Goal: Information Seeking & Learning: Check status

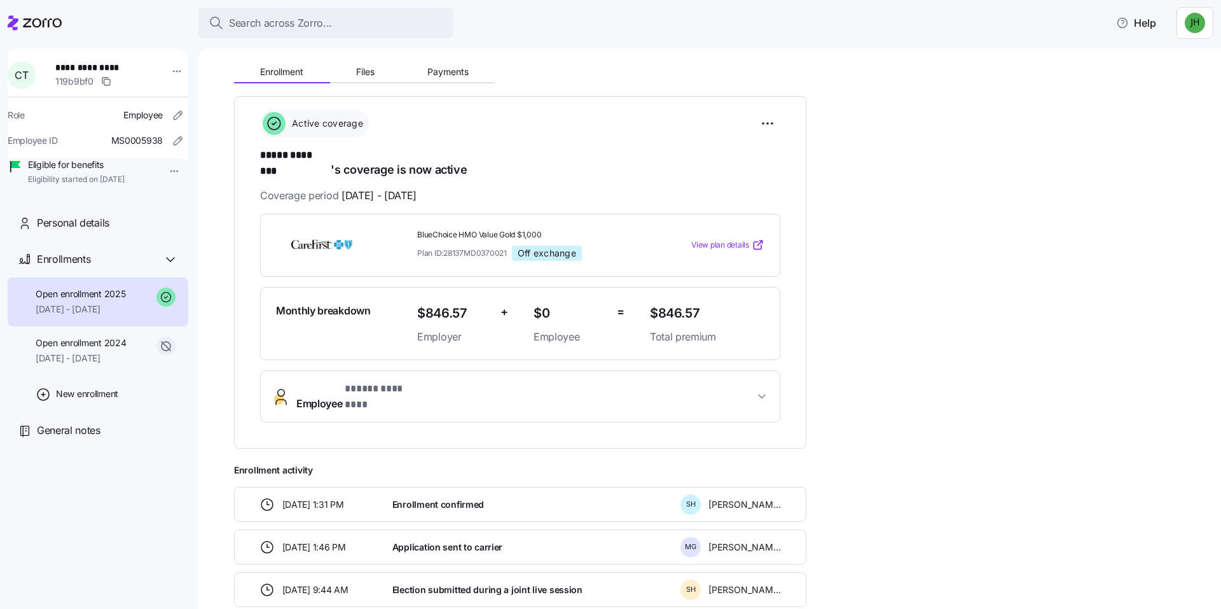
scroll to position [178, 0]
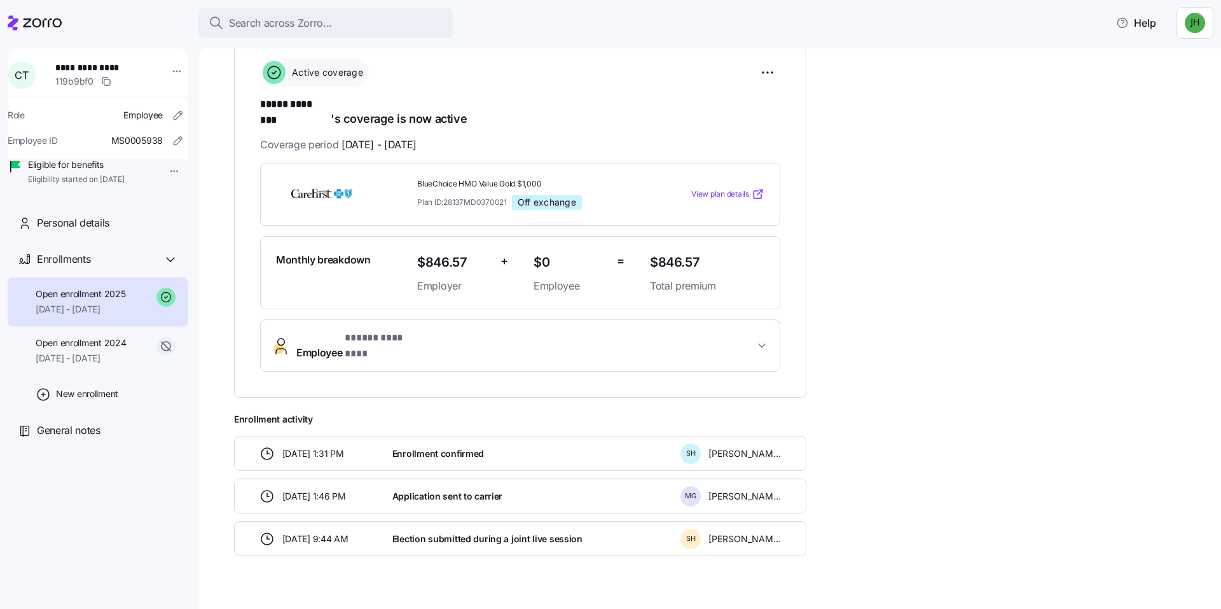
click at [398, 330] on span "* ***** ******** *" at bounding box center [383, 338] width 76 height 16
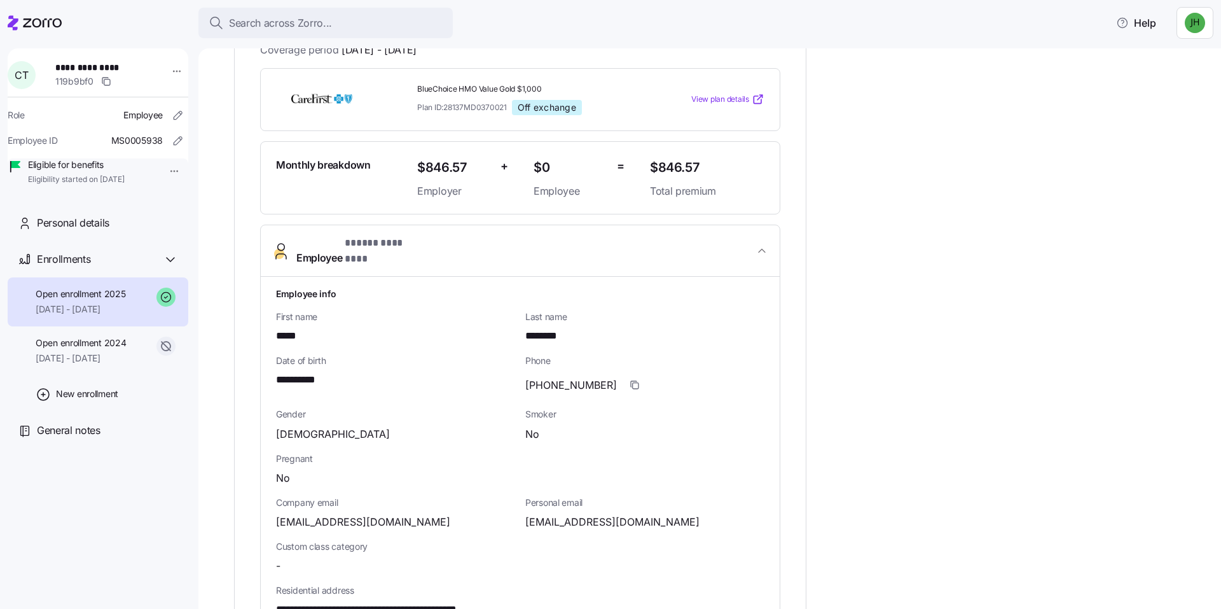
scroll to position [242, 0]
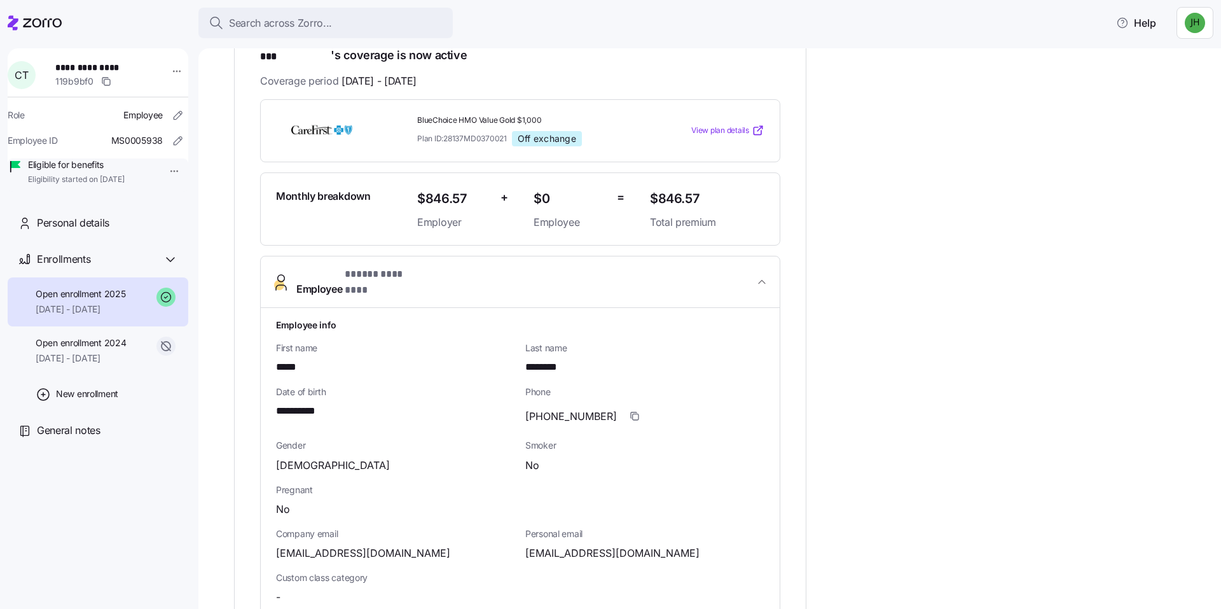
click at [759, 275] on icon "button" at bounding box center [761, 281] width 13 height 13
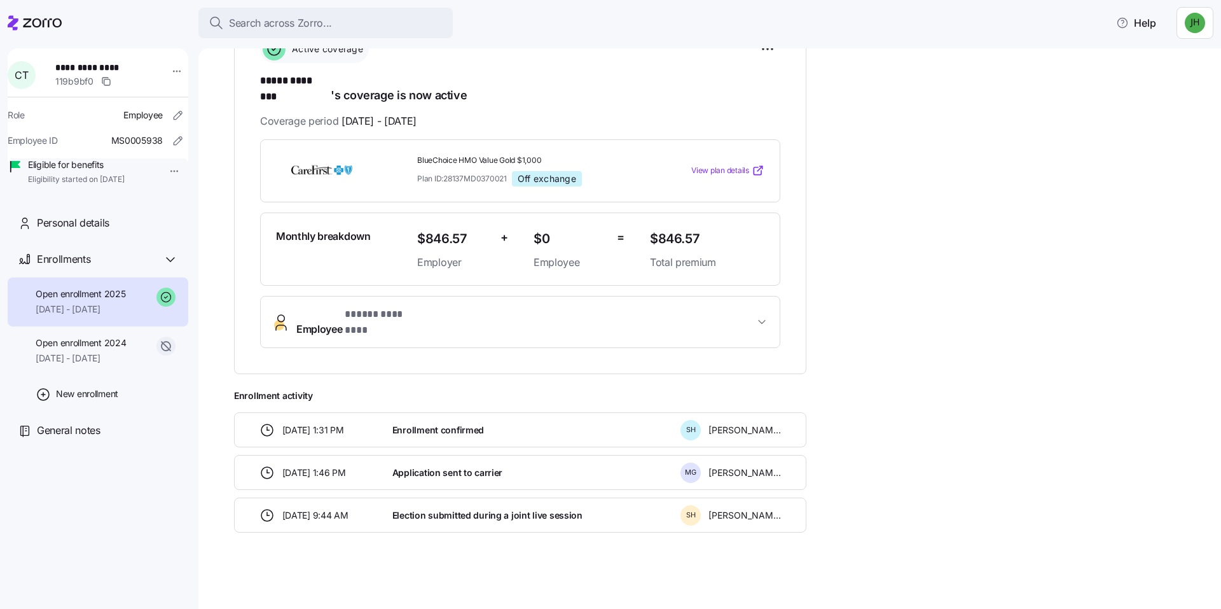
scroll to position [178, 0]
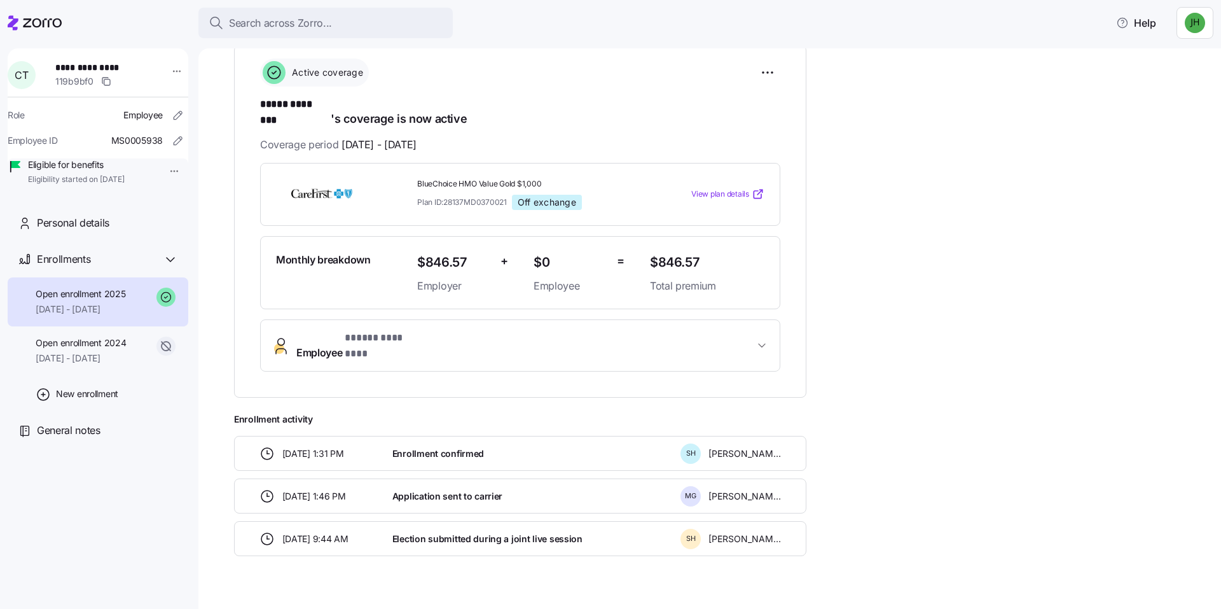
click at [711, 188] on span "View plan details" at bounding box center [720, 194] width 58 height 12
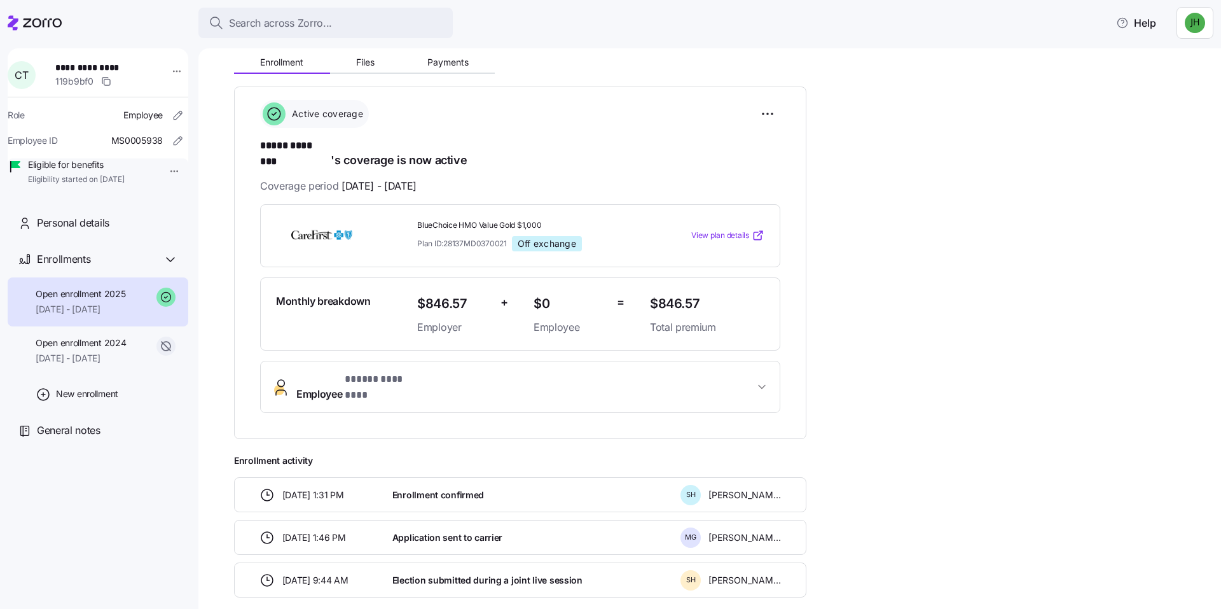
scroll to position [114, 0]
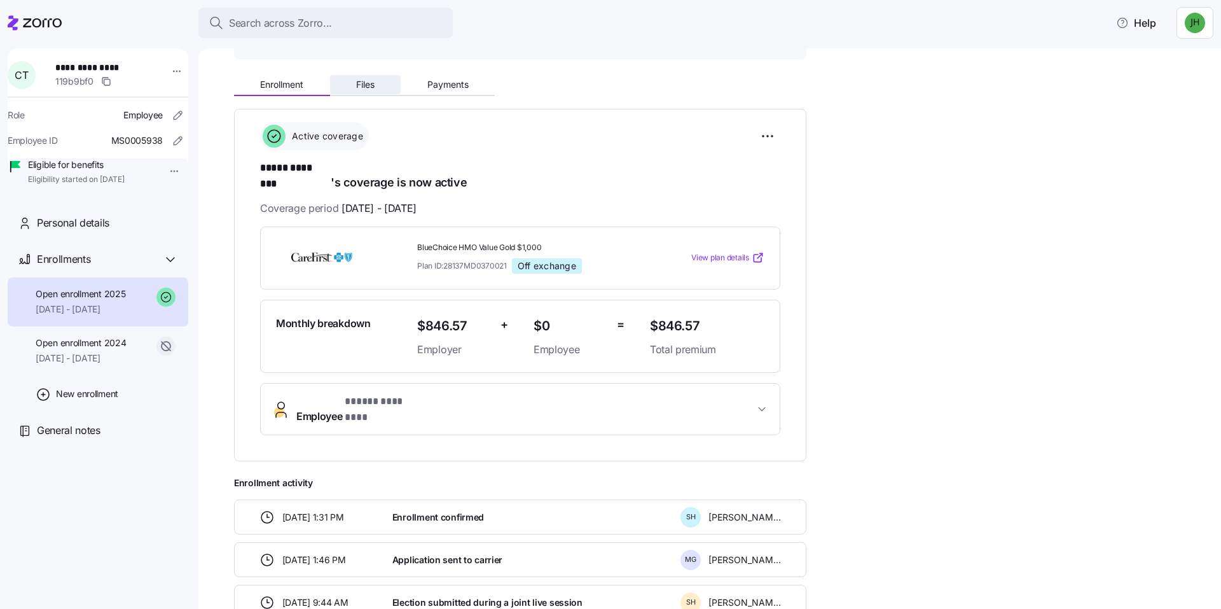
click at [362, 84] on span "Files" at bounding box center [365, 84] width 18 height 9
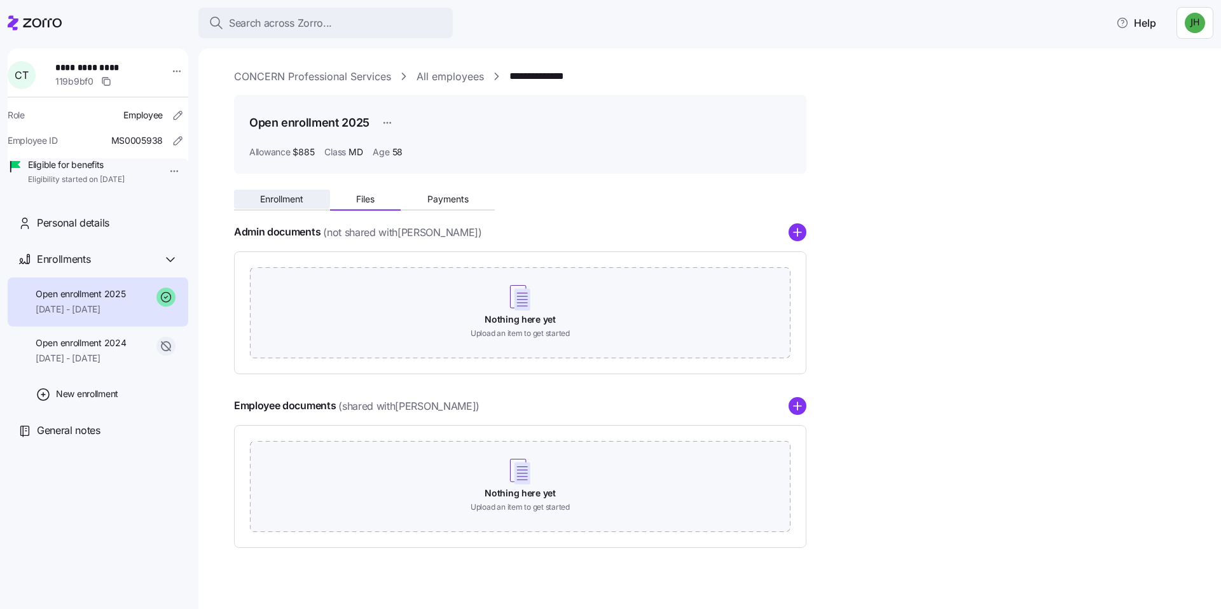
click at [279, 201] on span "Enrollment" at bounding box center [281, 199] width 43 height 9
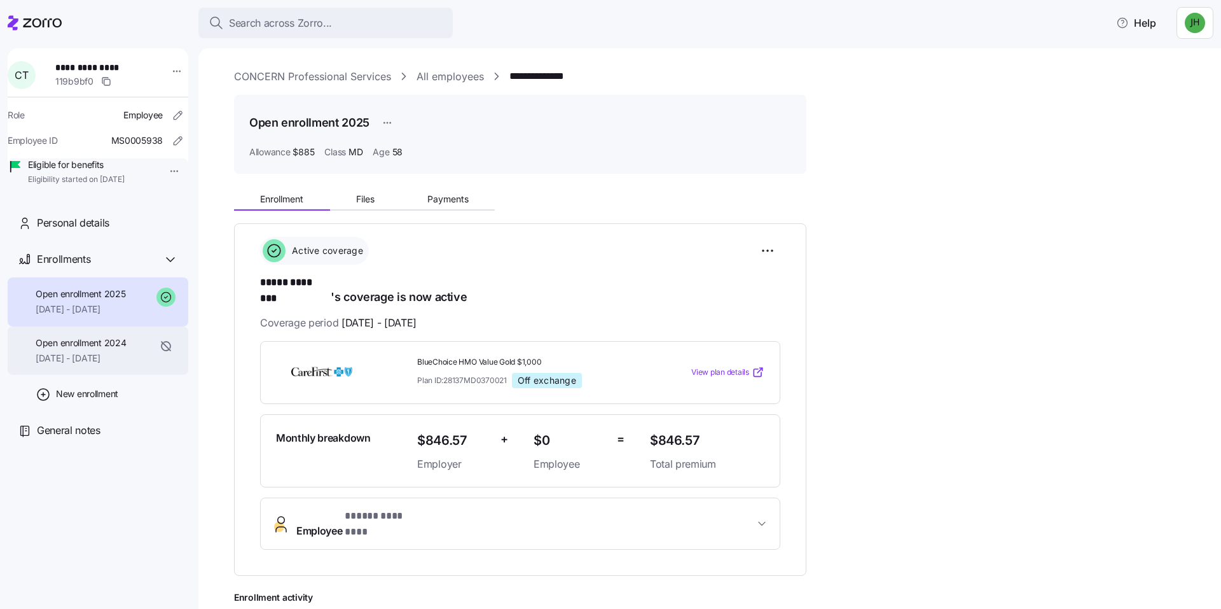
click at [117, 365] on div "Open enrollment 2024 07/01/2024 - 12/31/2024" at bounding box center [81, 350] width 90 height 29
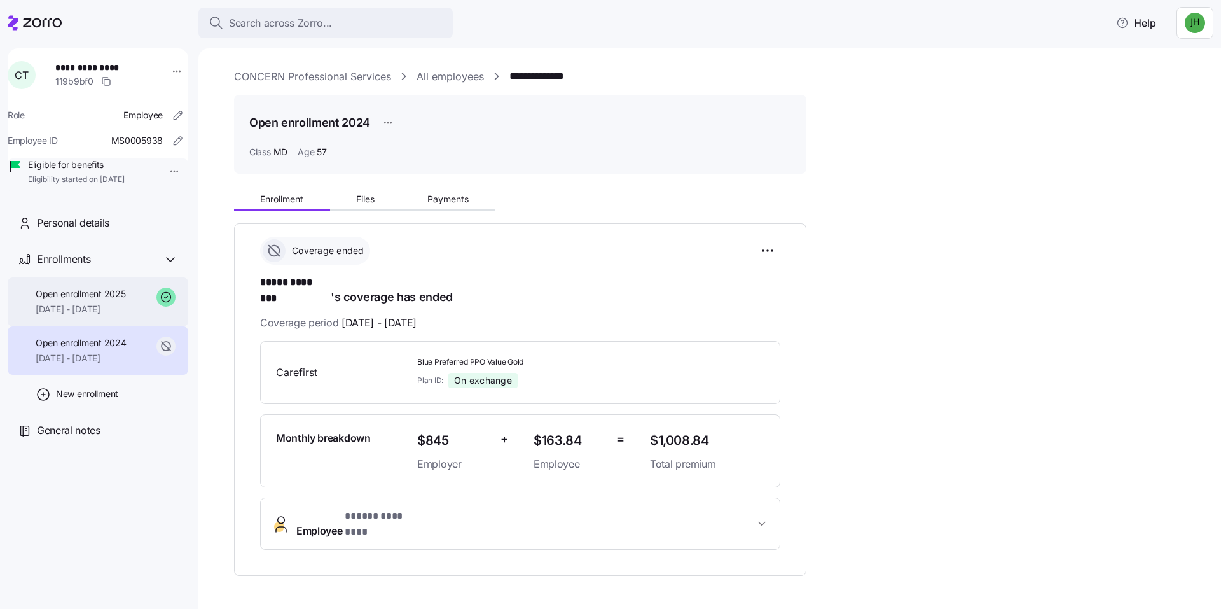
click at [78, 300] on span "Open enrollment 2025" at bounding box center [81, 293] width 90 height 13
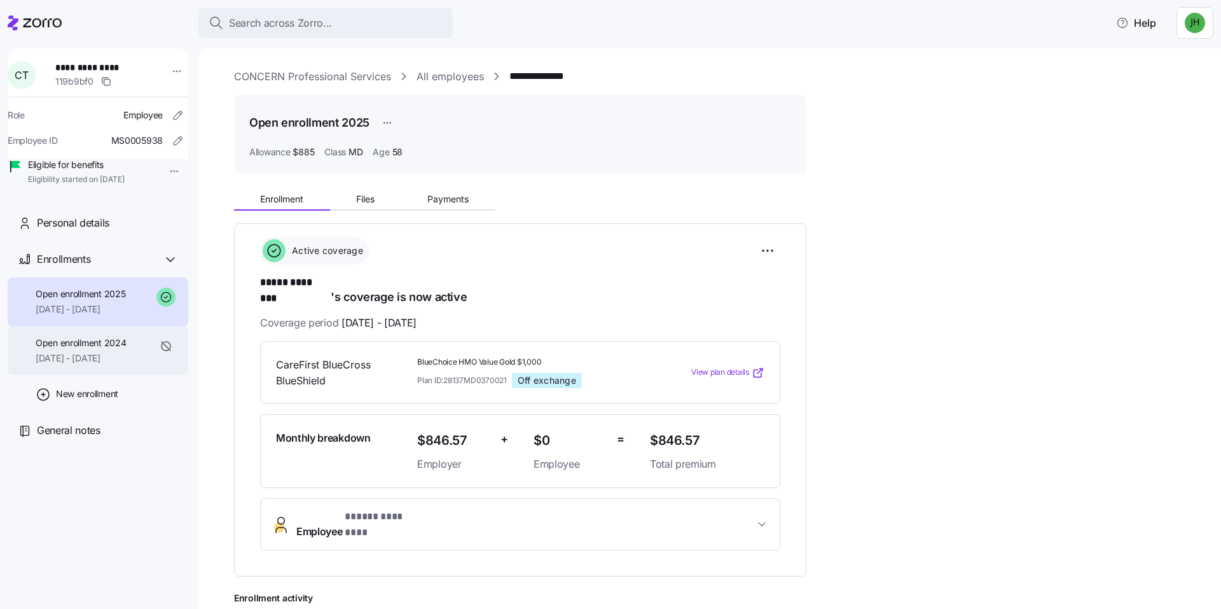
click at [83, 349] on span "Open enrollment 2024" at bounding box center [81, 342] width 90 height 13
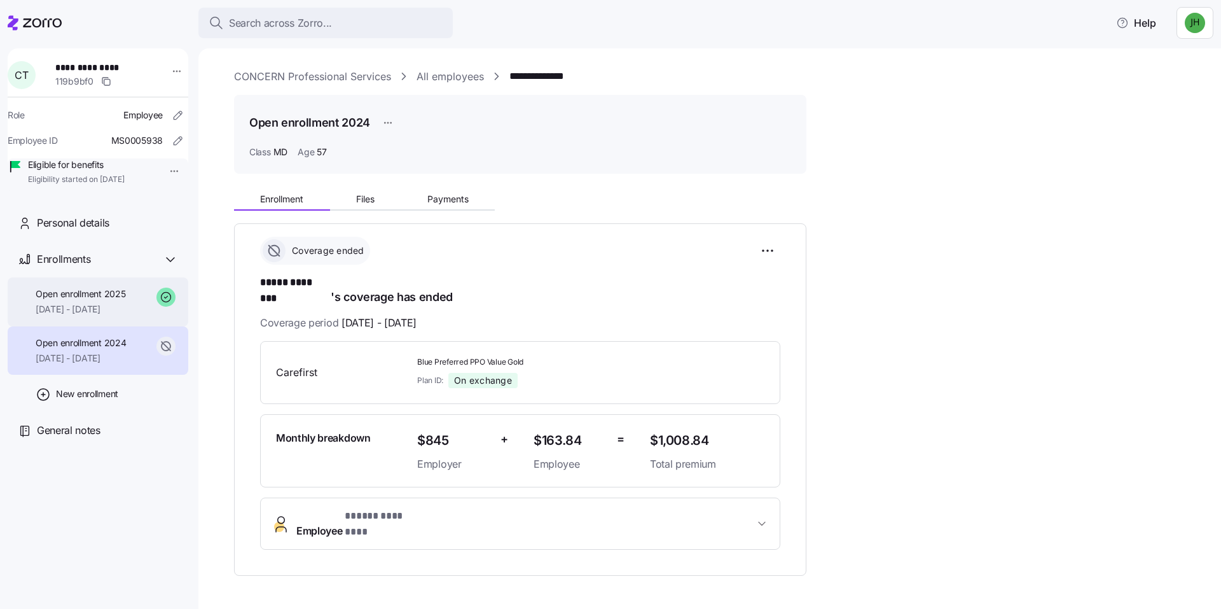
click at [95, 316] on div "Open enrollment 2025 01/01/2025 - 12/31/2025" at bounding box center [81, 301] width 90 height 29
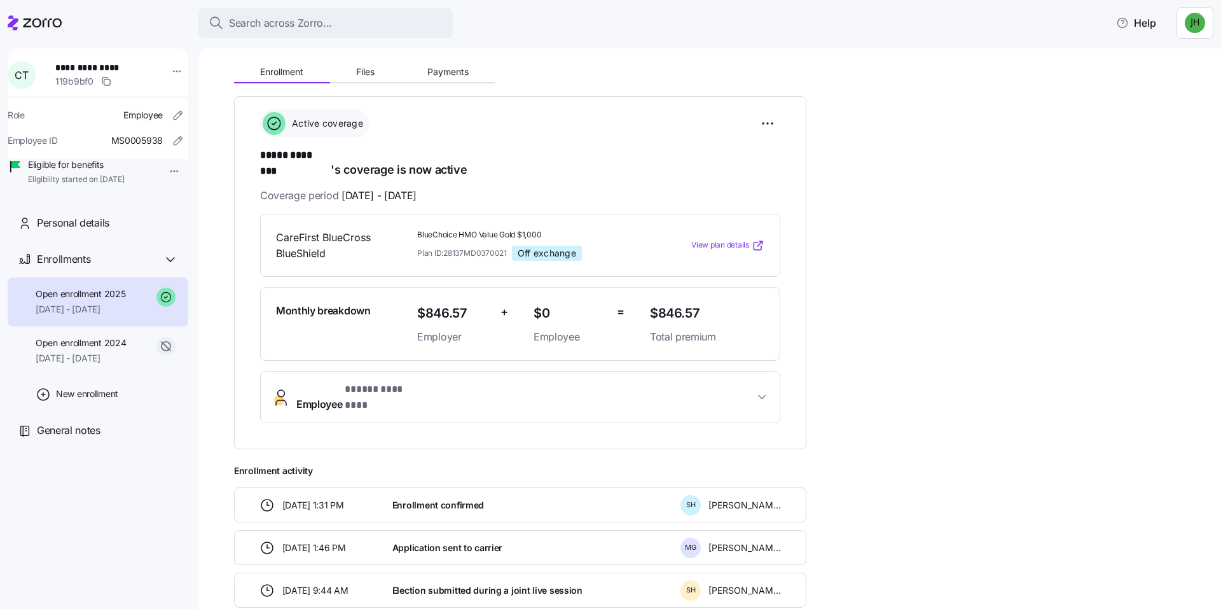
scroll to position [178, 0]
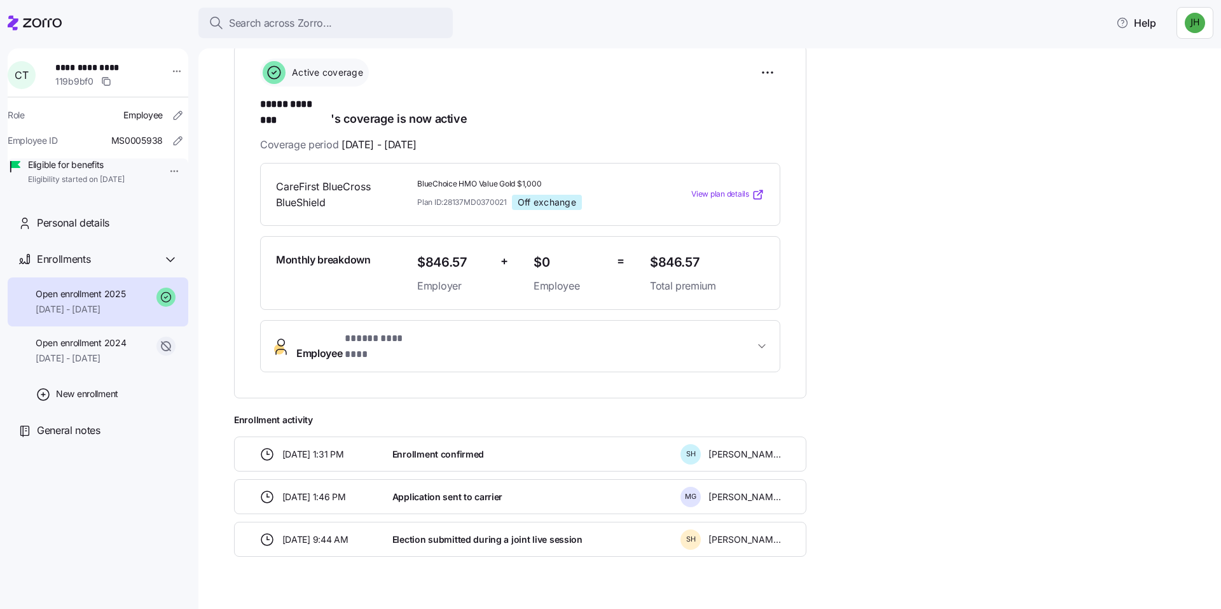
click at [564, 331] on span "Employee * ***** ******** *" at bounding box center [525, 346] width 458 height 31
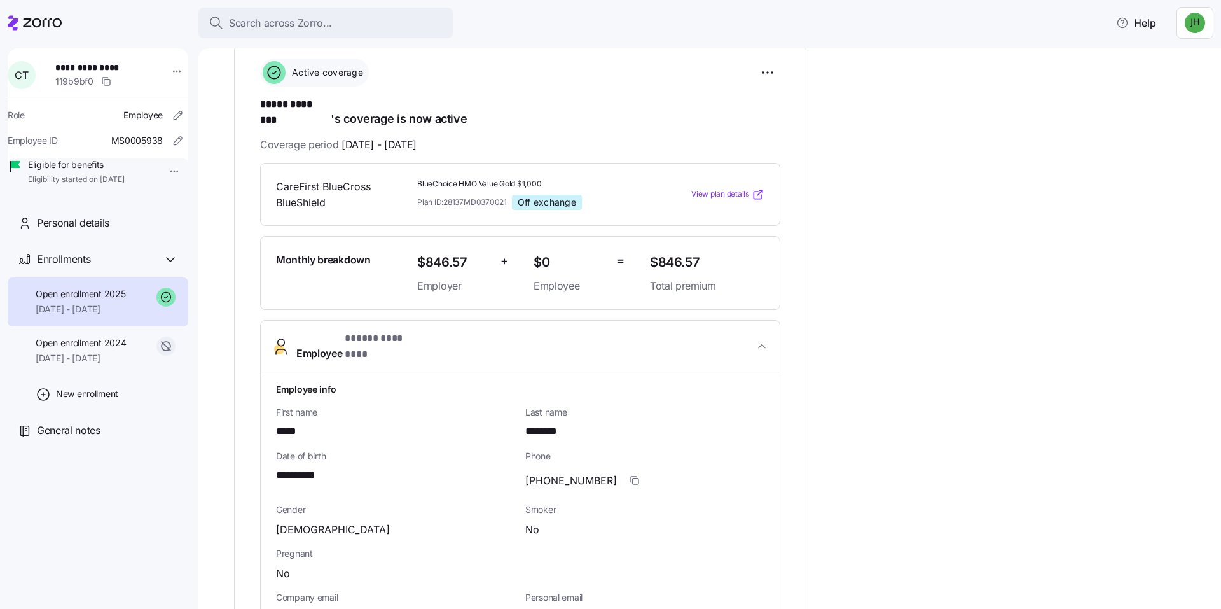
scroll to position [114, 0]
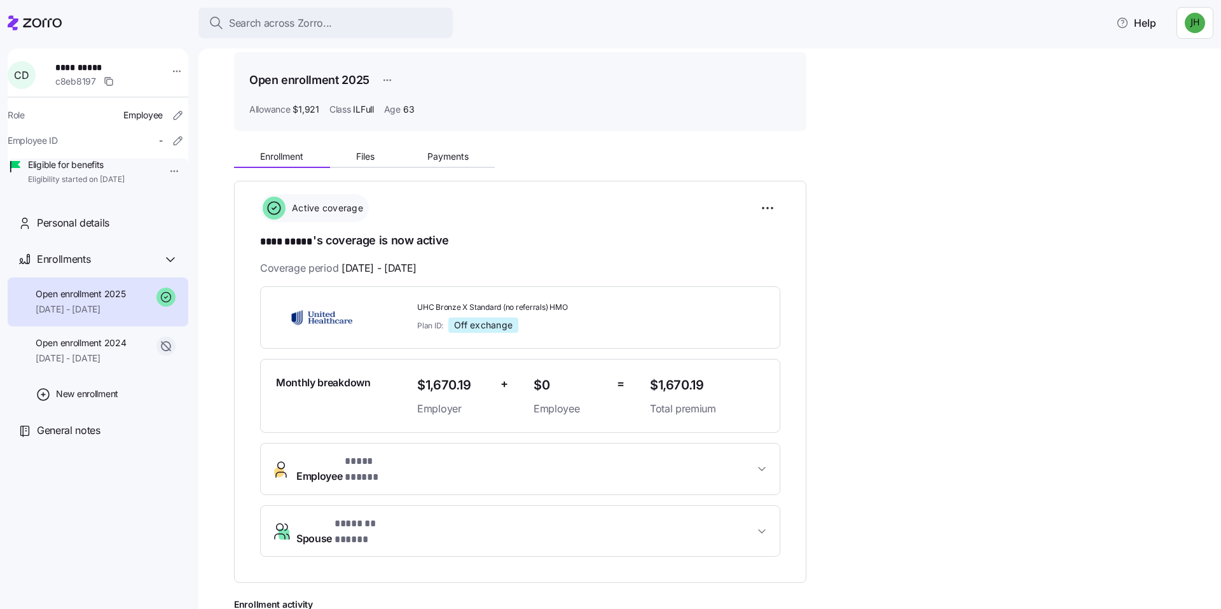
scroll to position [64, 0]
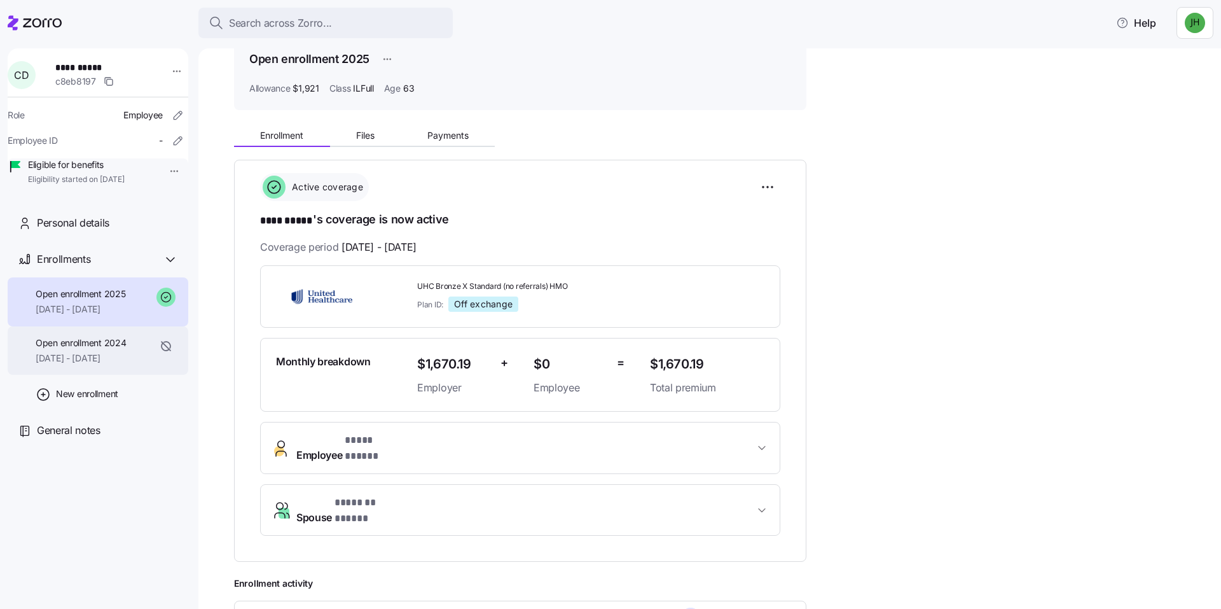
click at [106, 349] on span "Open enrollment 2024" at bounding box center [81, 342] width 90 height 13
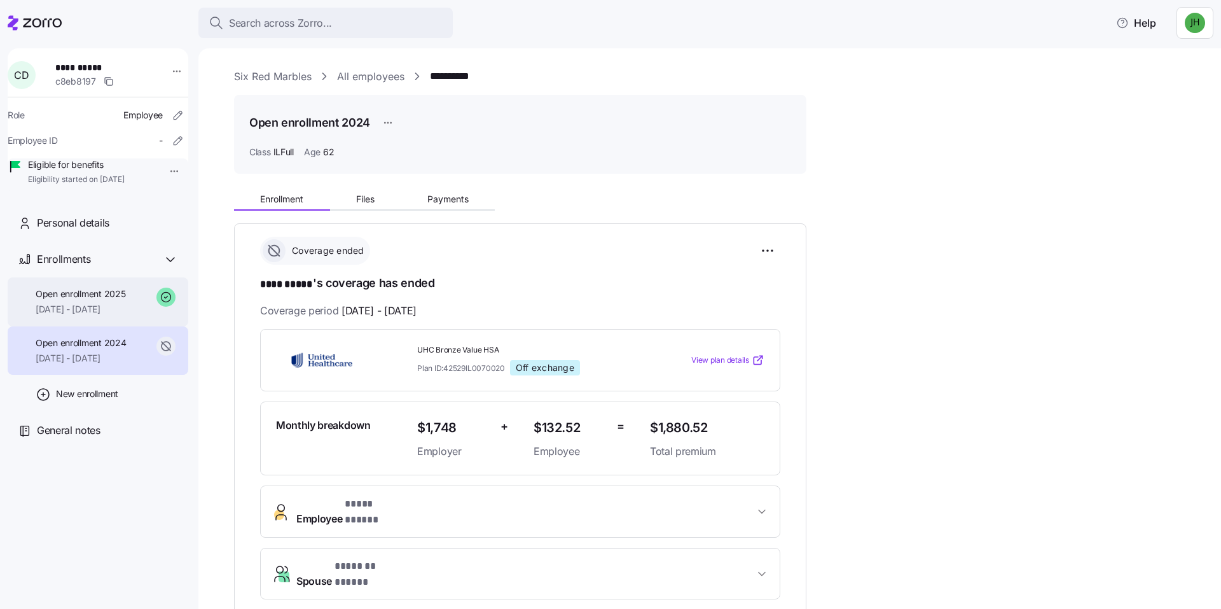
click at [83, 300] on span "Open enrollment 2025" at bounding box center [81, 293] width 90 height 13
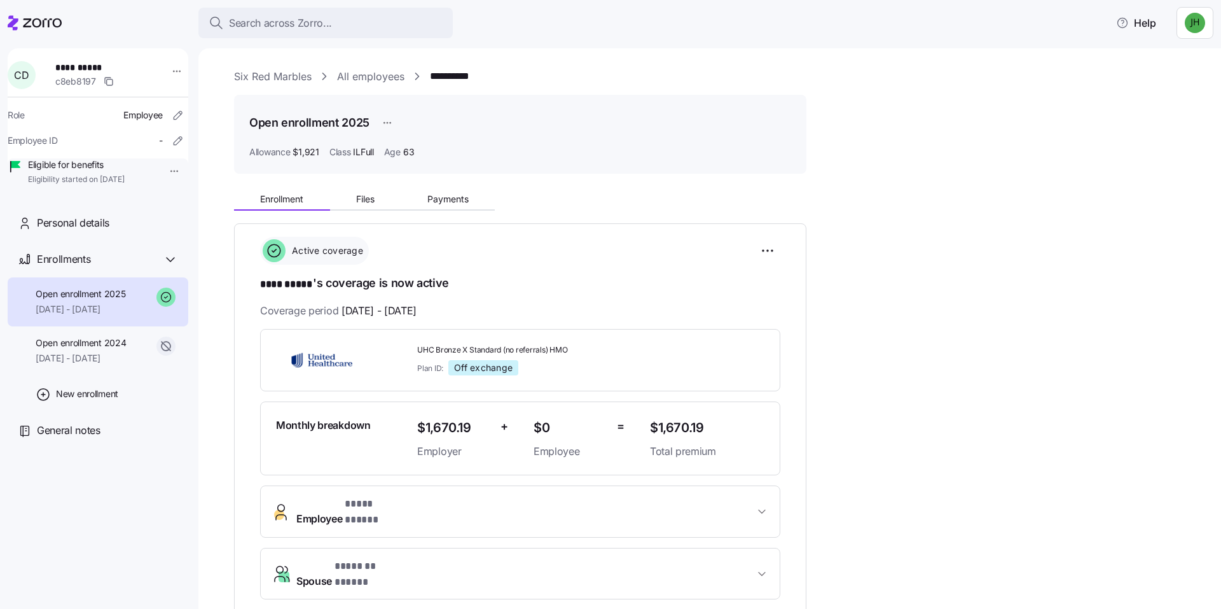
scroll to position [64, 0]
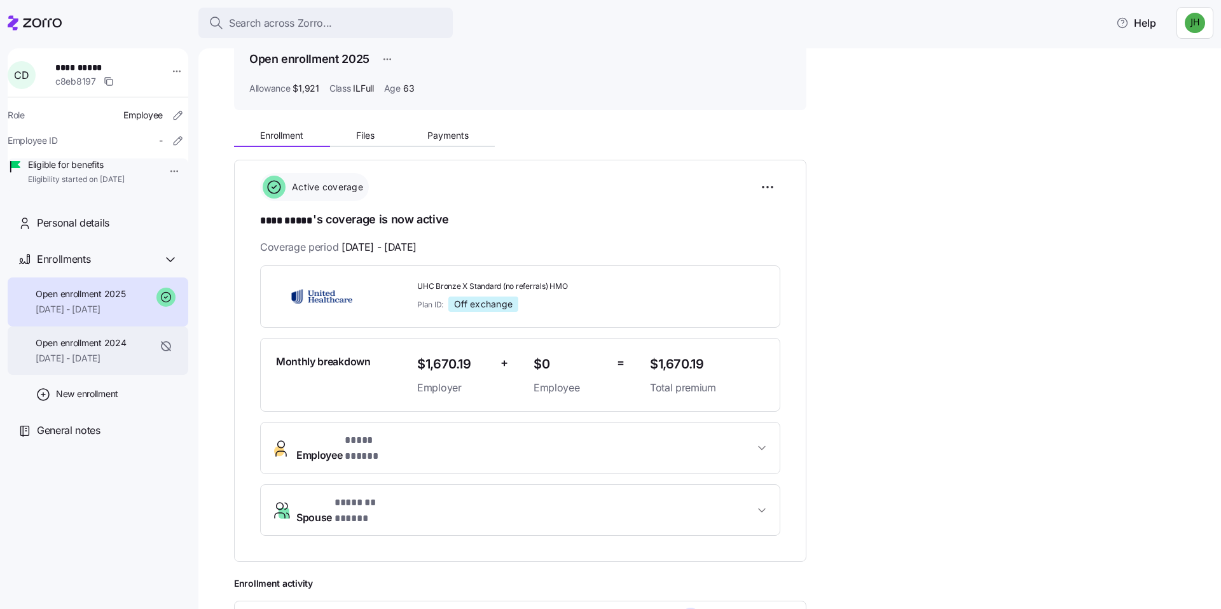
click at [118, 349] on span "Open enrollment 2024" at bounding box center [81, 342] width 90 height 13
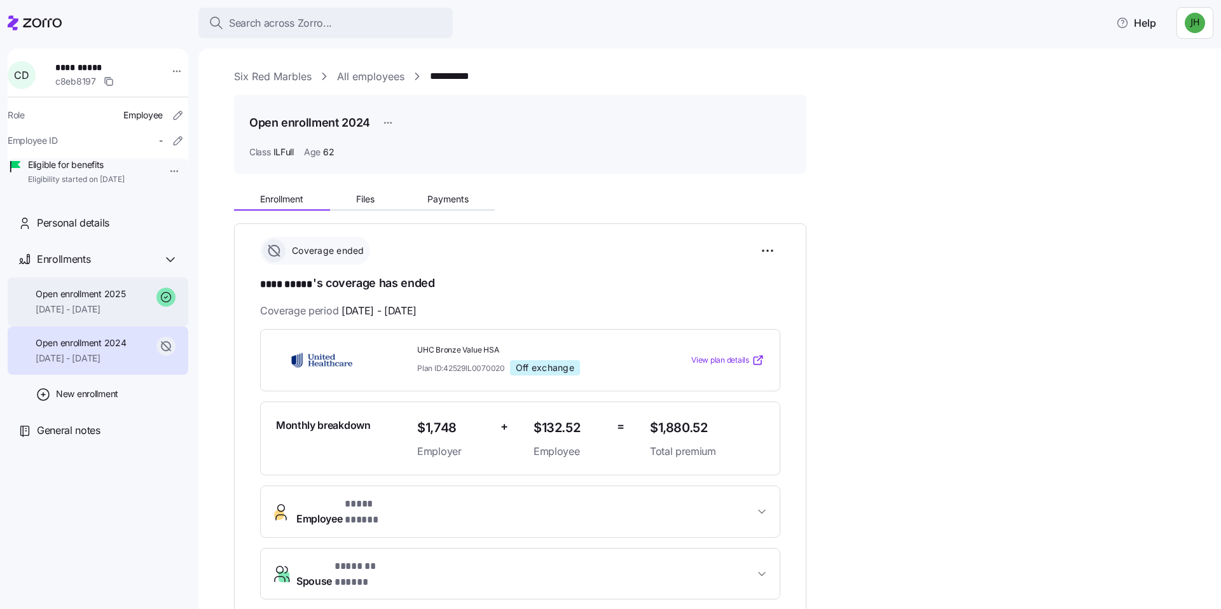
click at [116, 315] on span "[DATE] - [DATE]" at bounding box center [81, 309] width 90 height 13
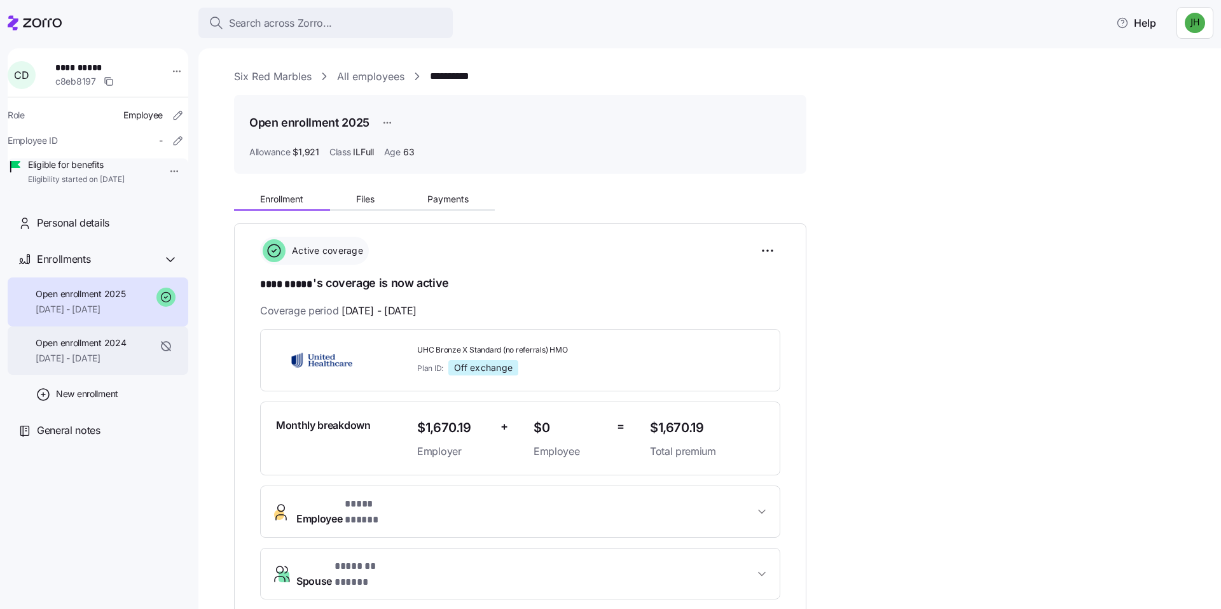
click at [101, 365] on div "Open enrollment 2024 [DATE] - [DATE]" at bounding box center [81, 350] width 90 height 29
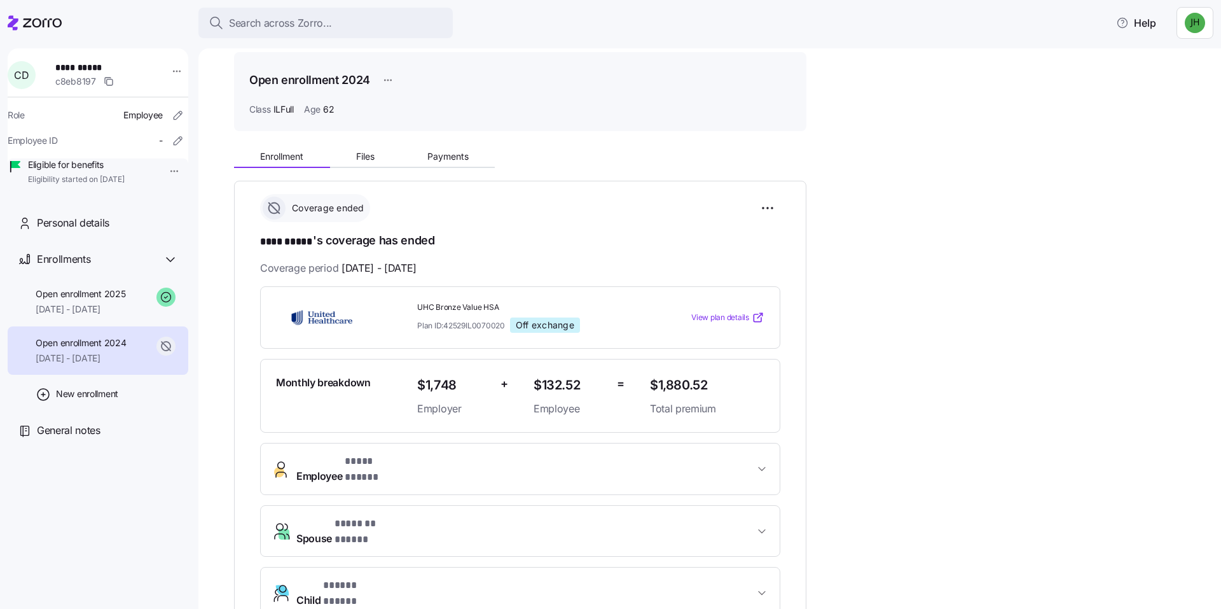
scroll to position [64, 0]
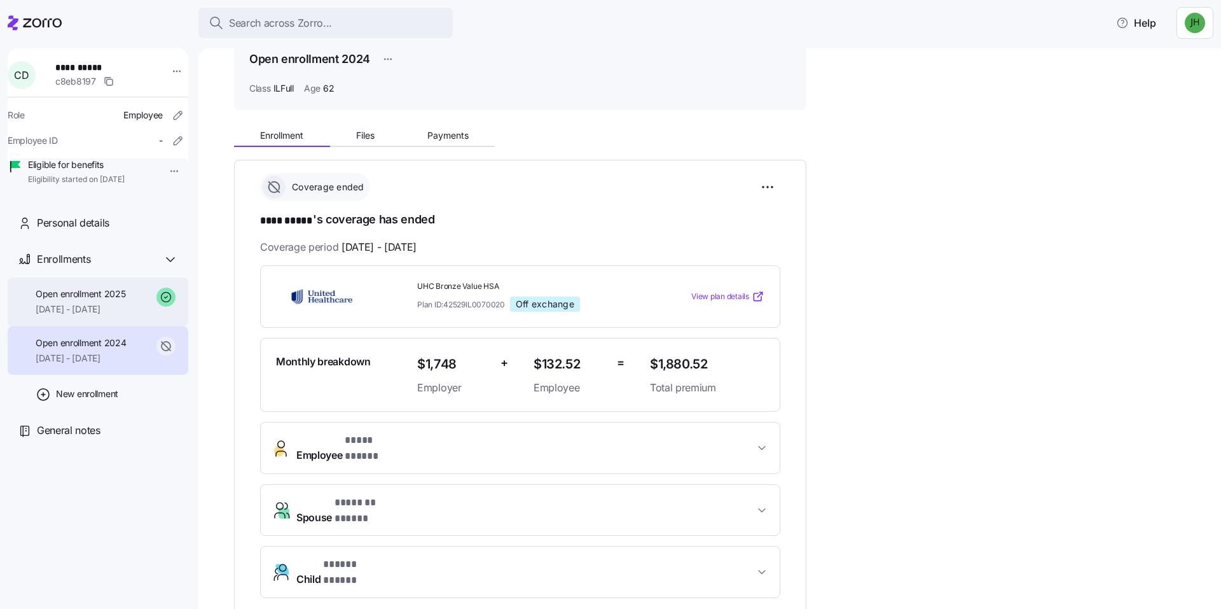
click at [100, 315] on span "[DATE] - [DATE]" at bounding box center [81, 309] width 90 height 13
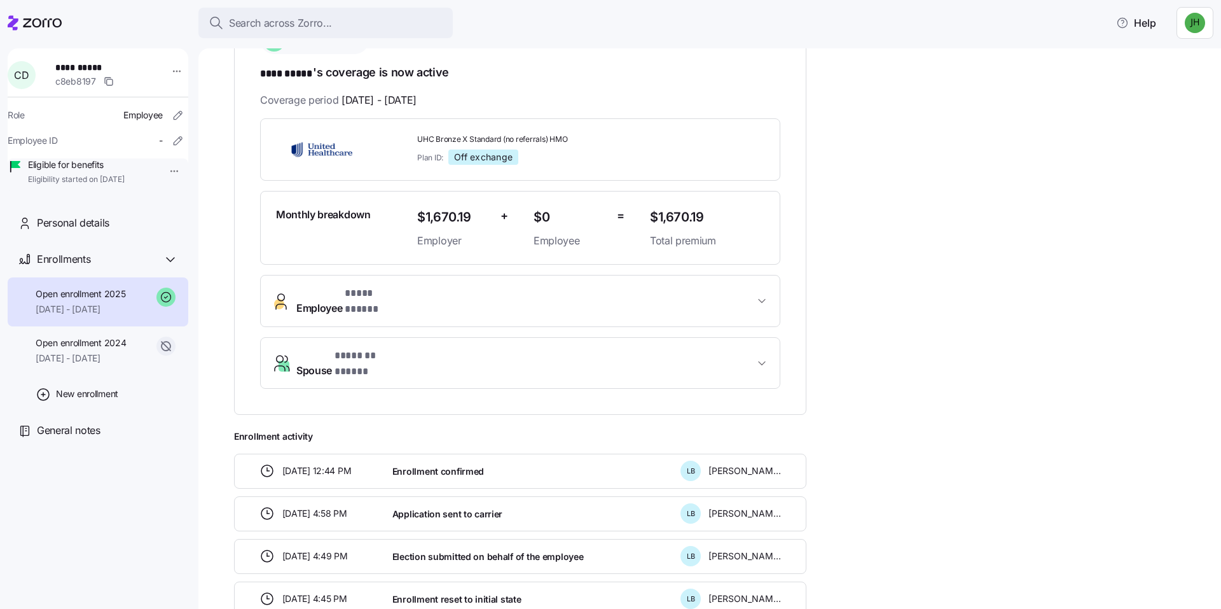
scroll to position [191, 0]
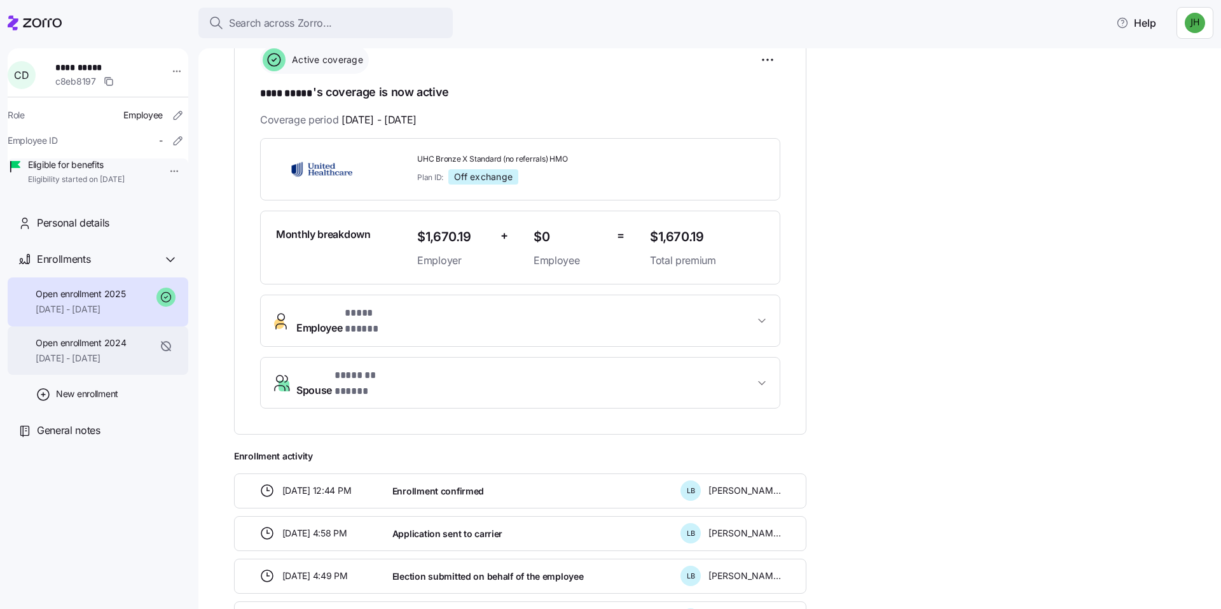
click at [94, 365] on div "Open enrollment 2024 [DATE] - [DATE]" at bounding box center [81, 350] width 90 height 29
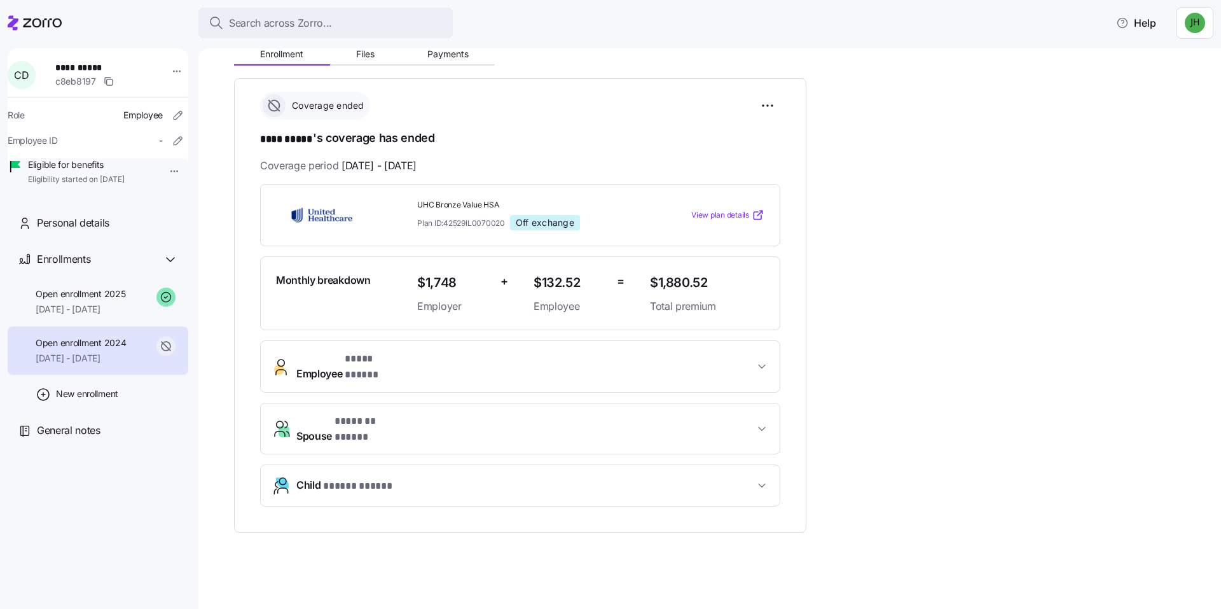
scroll to position [123, 0]
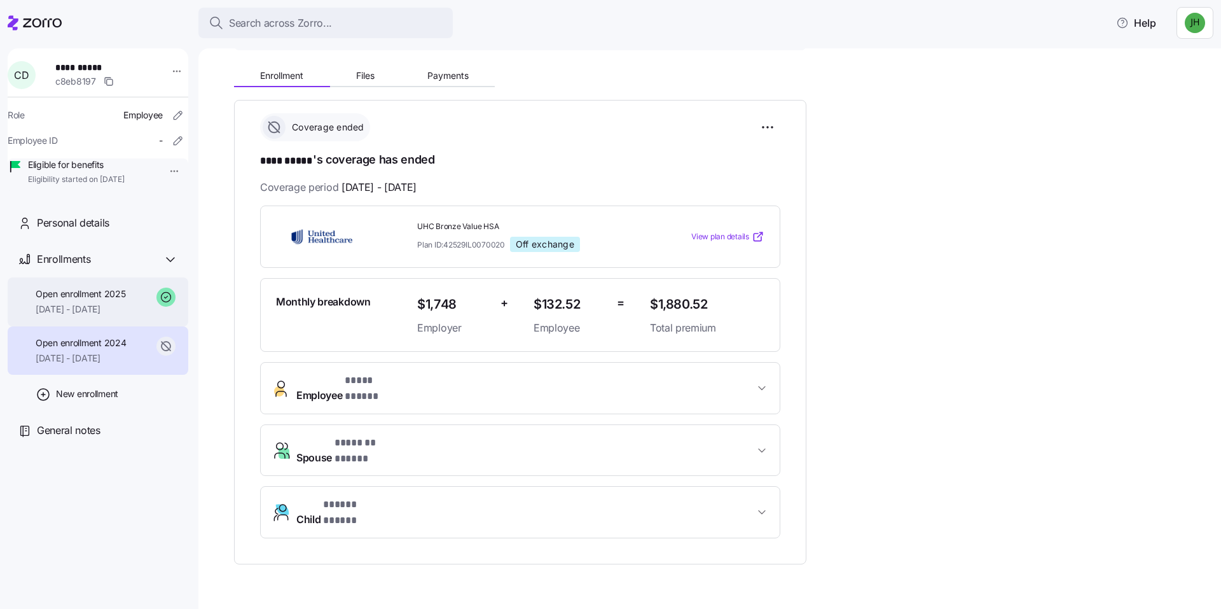
click at [90, 300] on span "Open enrollment 2025" at bounding box center [81, 293] width 90 height 13
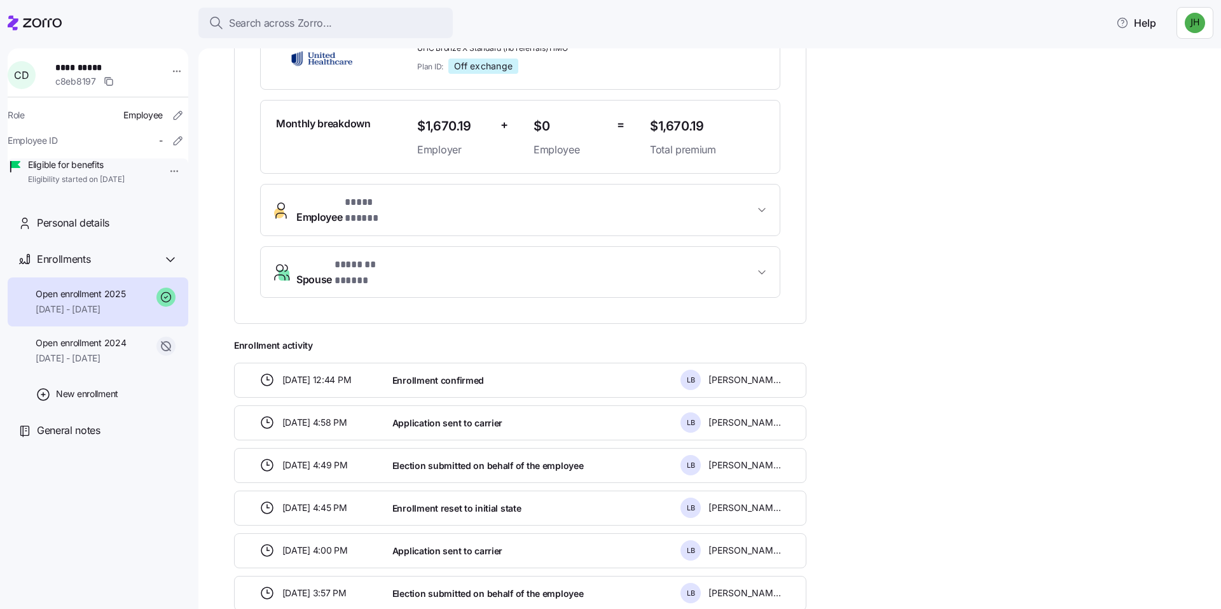
scroll to position [296, 0]
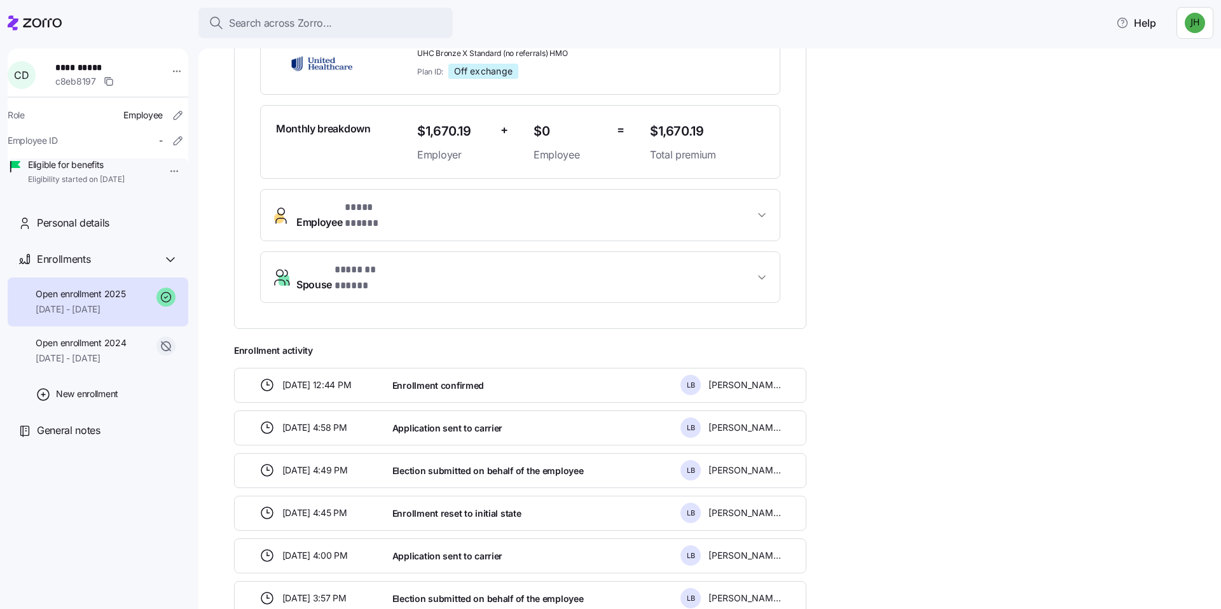
click at [476, 207] on span "Employee * **** ***** *" at bounding box center [525, 215] width 458 height 31
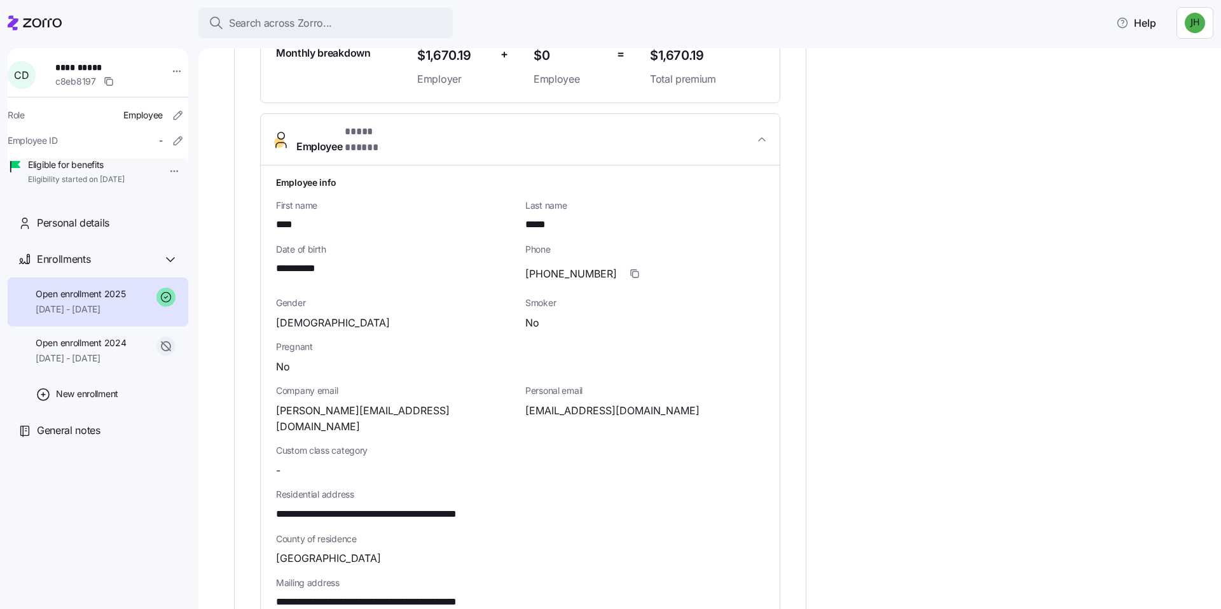
scroll to position [308, 0]
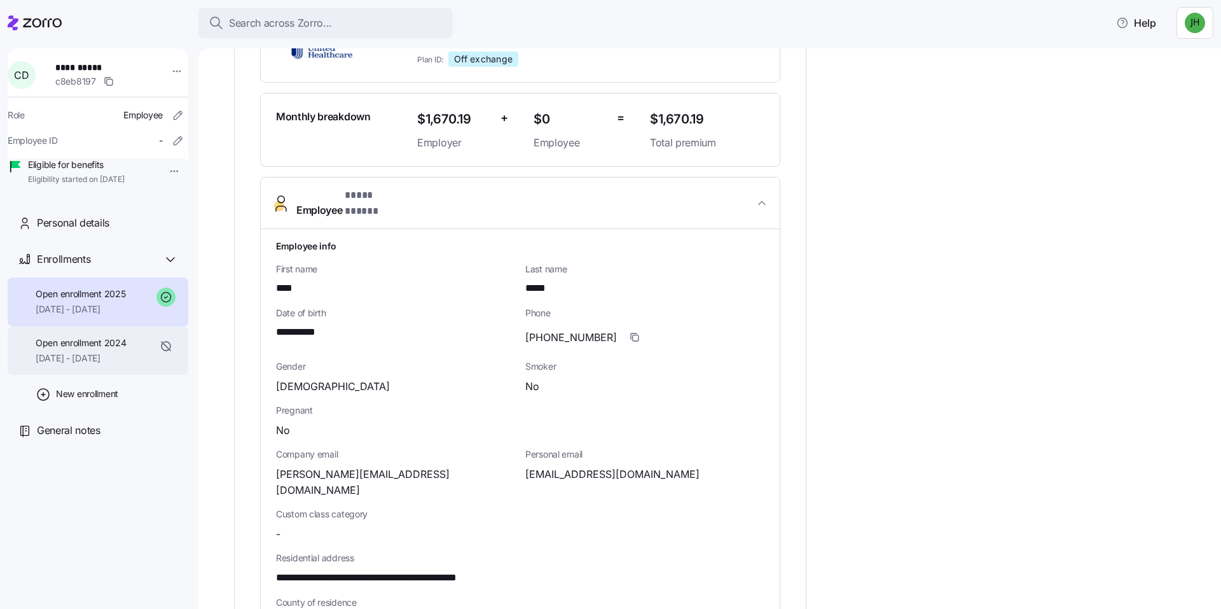
click at [118, 349] on span "Open enrollment 2024" at bounding box center [81, 342] width 90 height 13
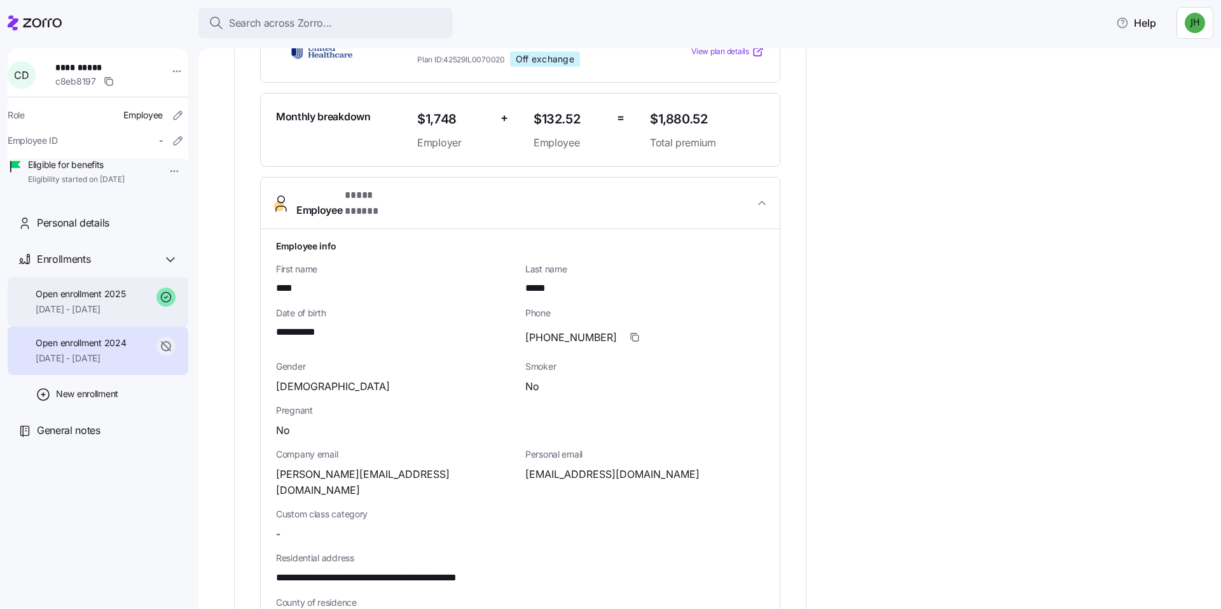
click at [103, 300] on span "Open enrollment 2025" at bounding box center [81, 293] width 90 height 13
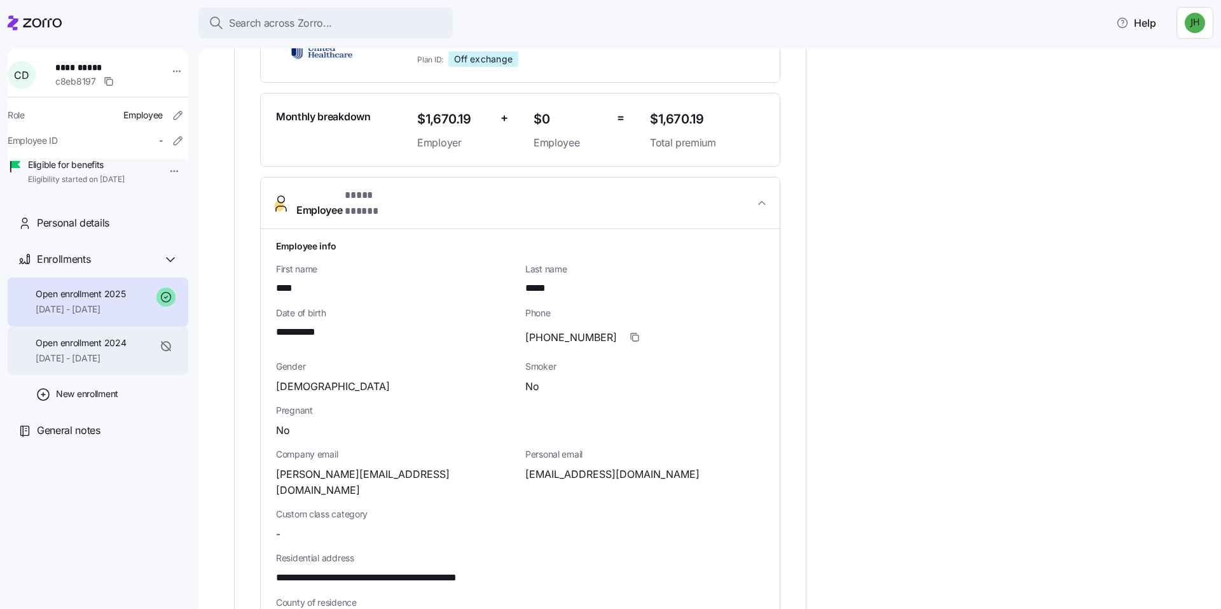
click at [99, 364] on span "[DATE] - [DATE]" at bounding box center [81, 358] width 90 height 13
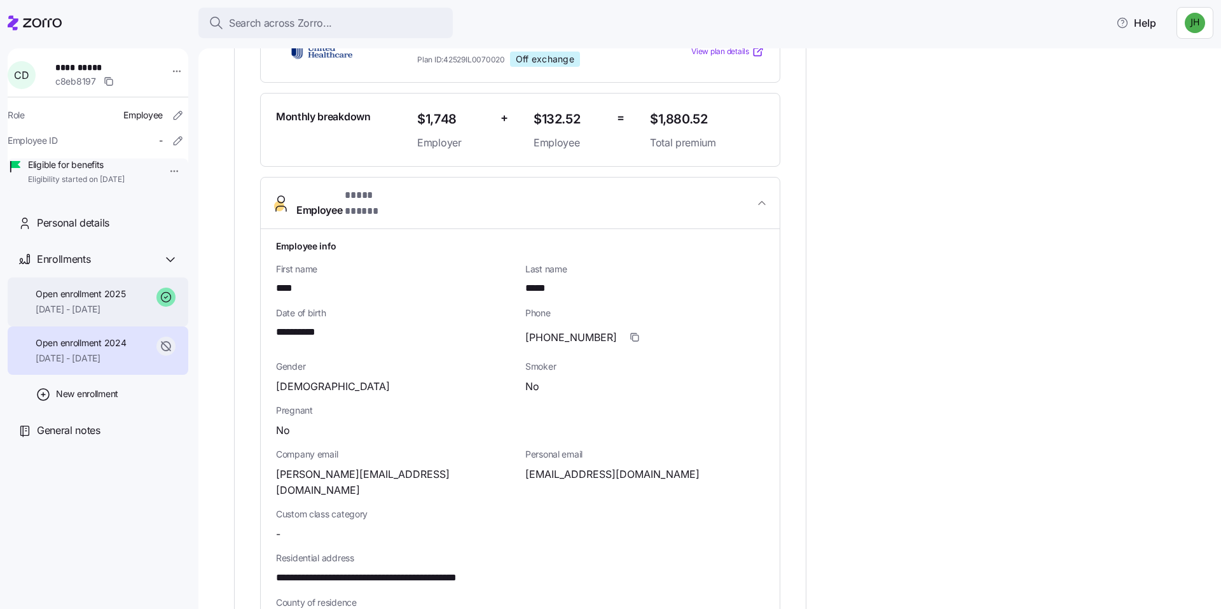
click at [88, 315] on span "[DATE] - [DATE]" at bounding box center [81, 309] width 90 height 13
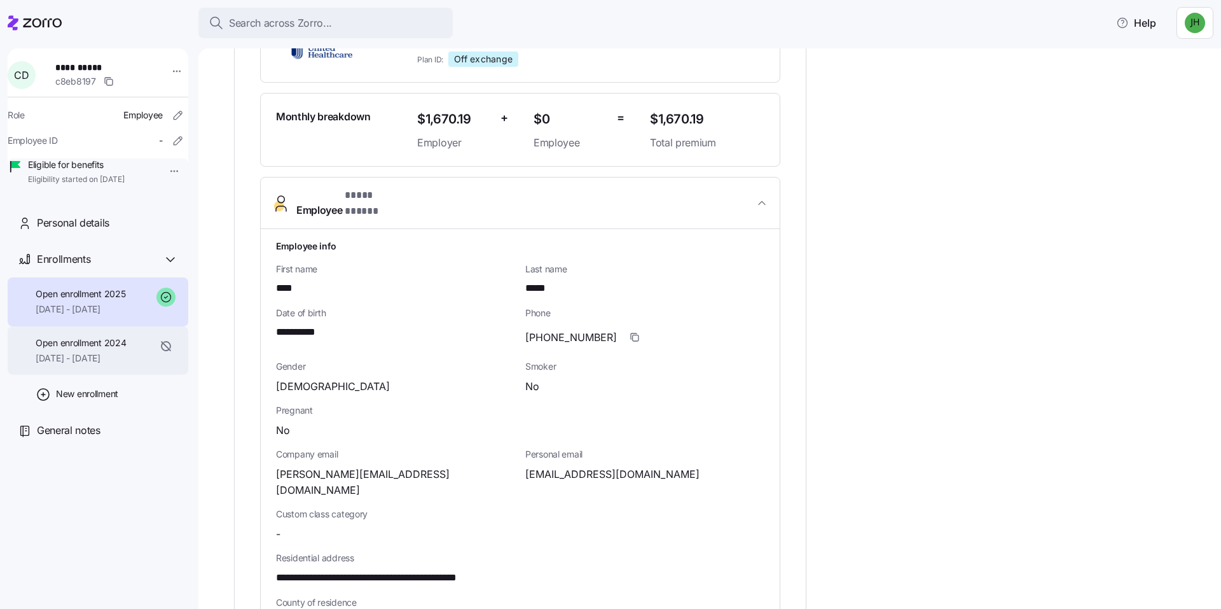
click at [102, 364] on span "[DATE] - [DATE]" at bounding box center [81, 358] width 90 height 13
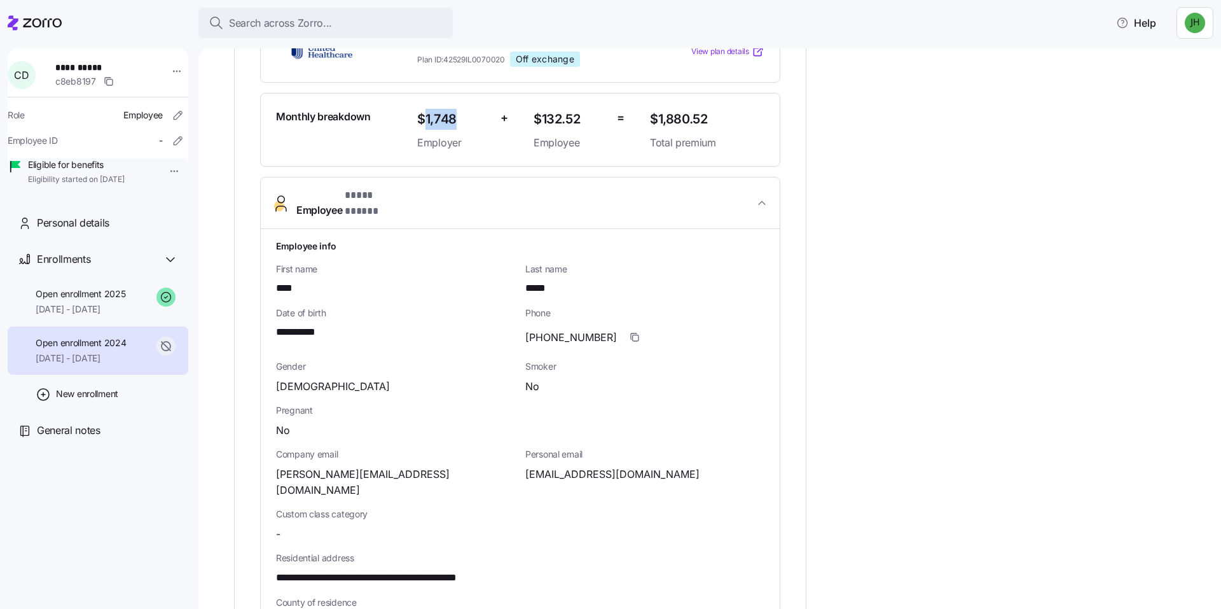
drag, startPoint x: 423, startPoint y: 115, endPoint x: 458, endPoint y: 120, distance: 35.3
click at [458, 120] on span "$1,748" at bounding box center [453, 119] width 73 height 21
click at [120, 315] on span "[DATE] - [DATE]" at bounding box center [81, 309] width 90 height 13
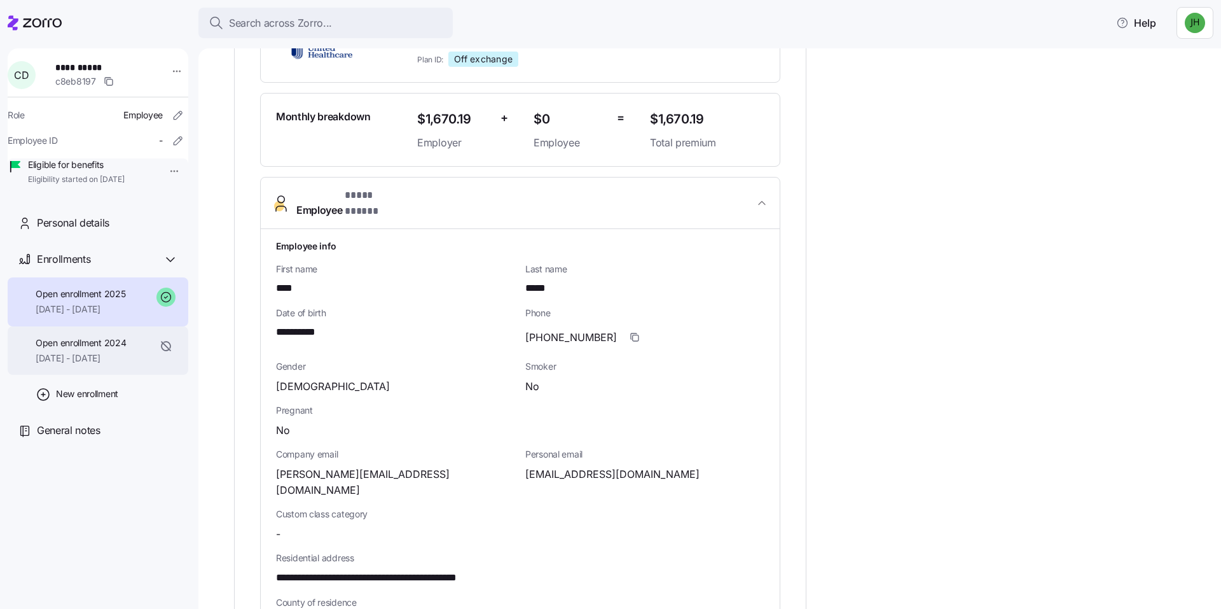
click at [103, 349] on span "Open enrollment 2024" at bounding box center [81, 342] width 90 height 13
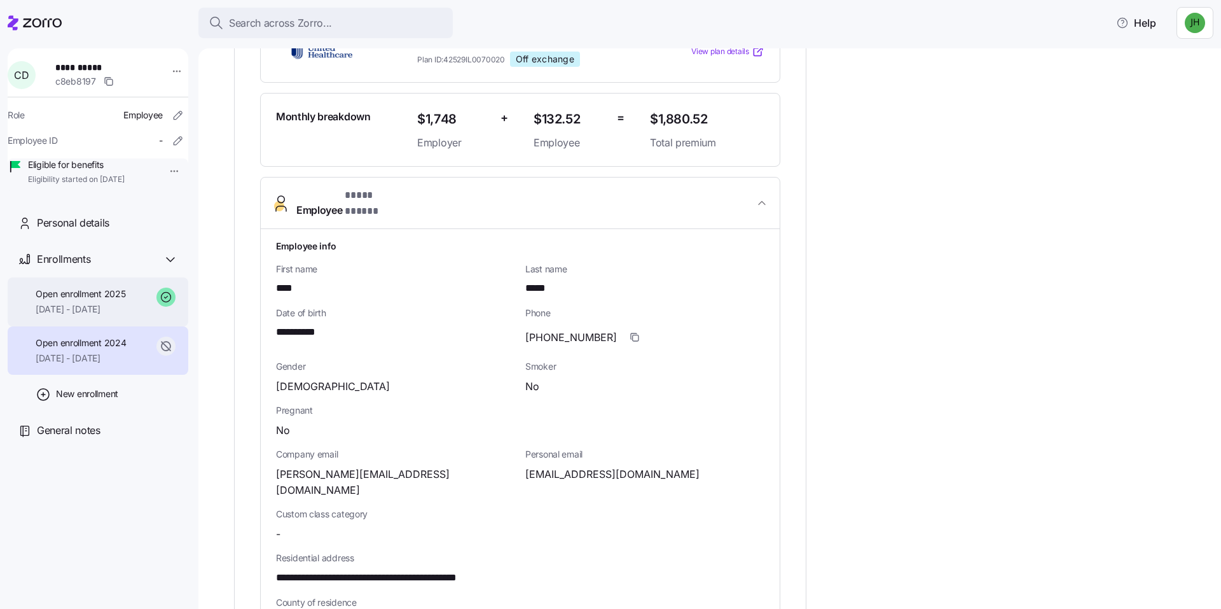
click at [125, 300] on span "Open enrollment 2025" at bounding box center [81, 293] width 90 height 13
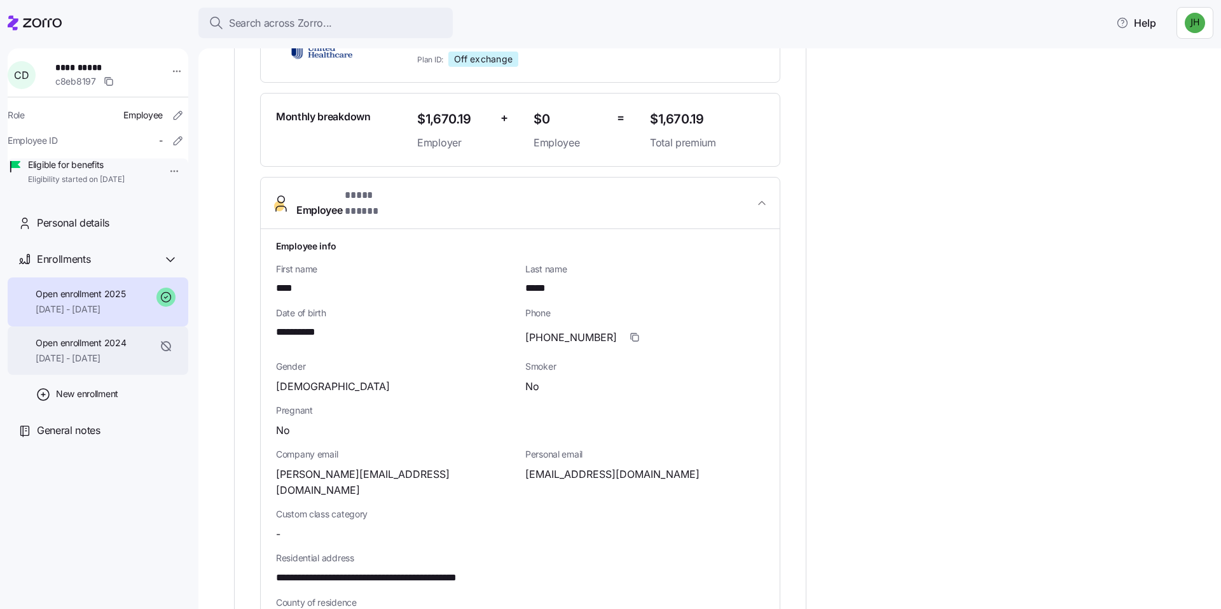
click at [123, 349] on span "Open enrollment 2024" at bounding box center [81, 342] width 90 height 13
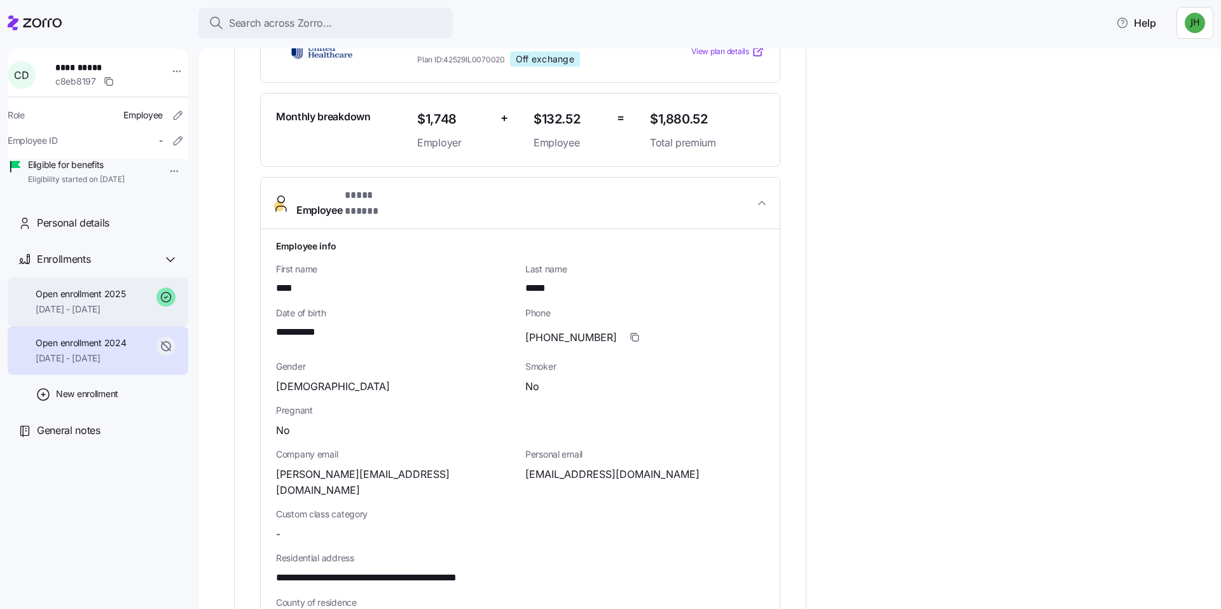
click at [106, 300] on span "Open enrollment 2025" at bounding box center [81, 293] width 90 height 13
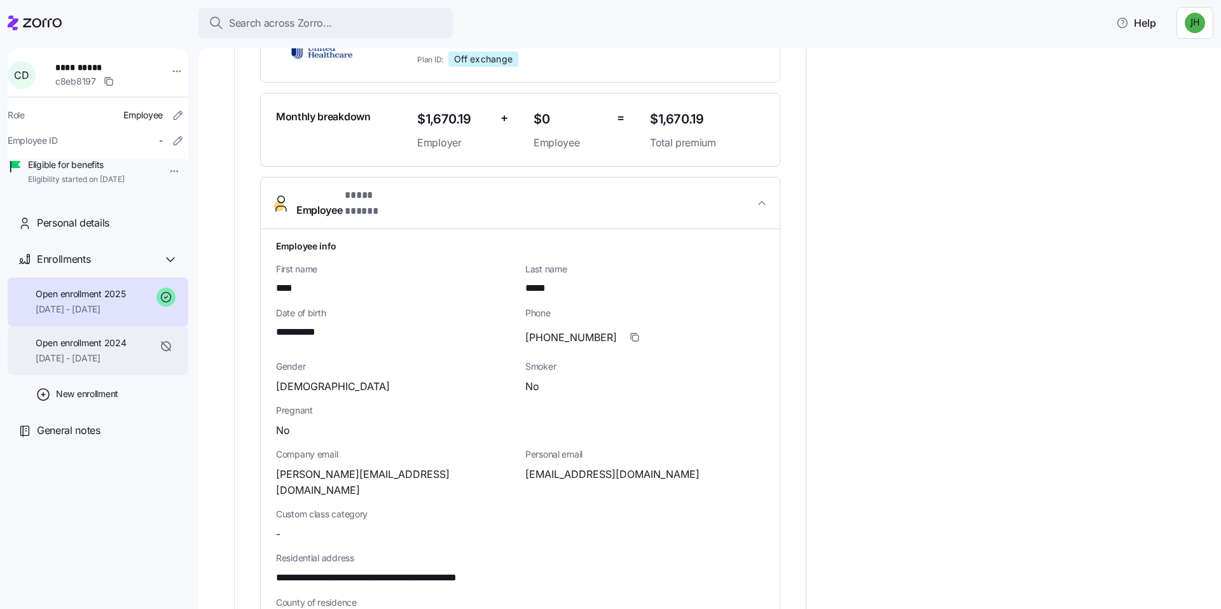
click at [98, 364] on span "[DATE] - [DATE]" at bounding box center [81, 358] width 90 height 13
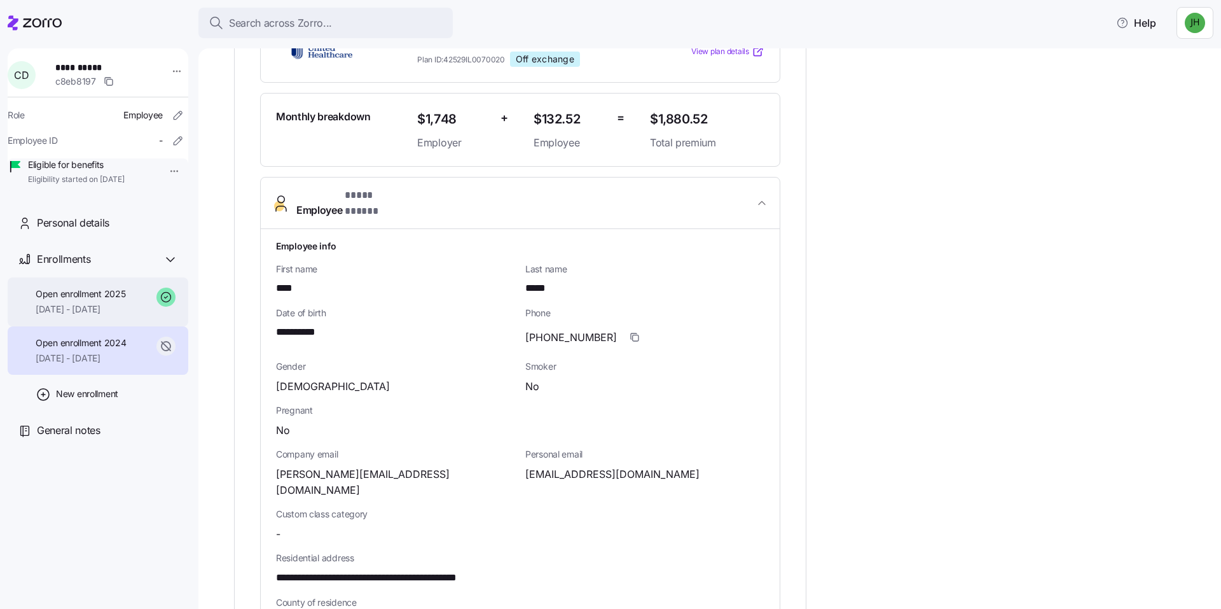
click at [110, 315] on span "[DATE] - [DATE]" at bounding box center [81, 309] width 90 height 13
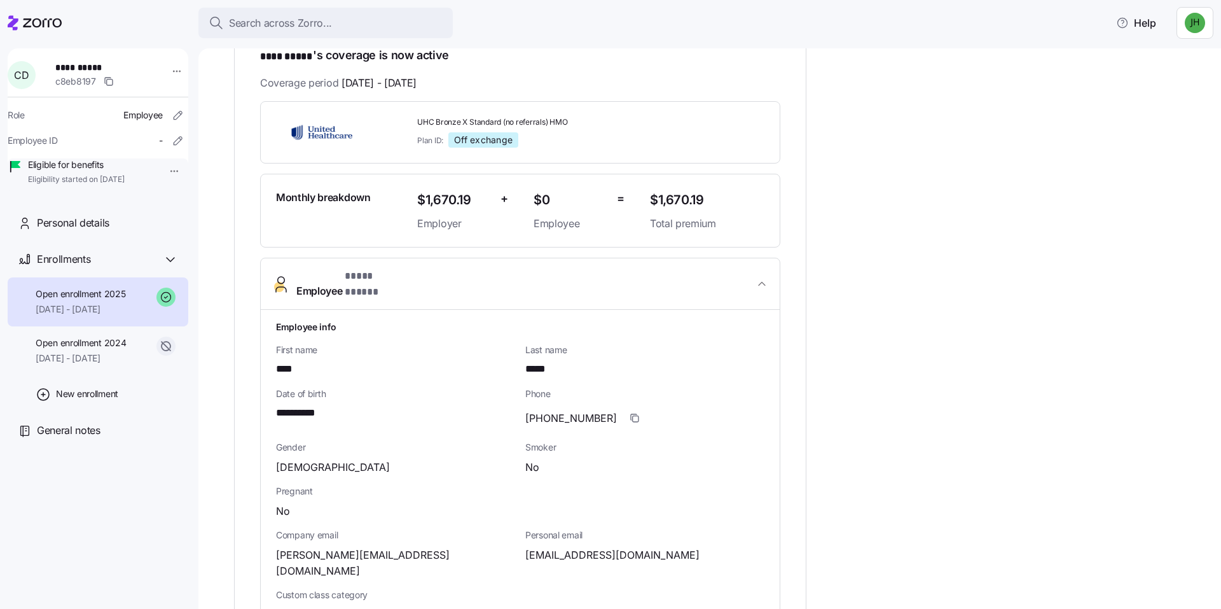
scroll to position [191, 0]
